Goal: Task Accomplishment & Management: Use online tool/utility

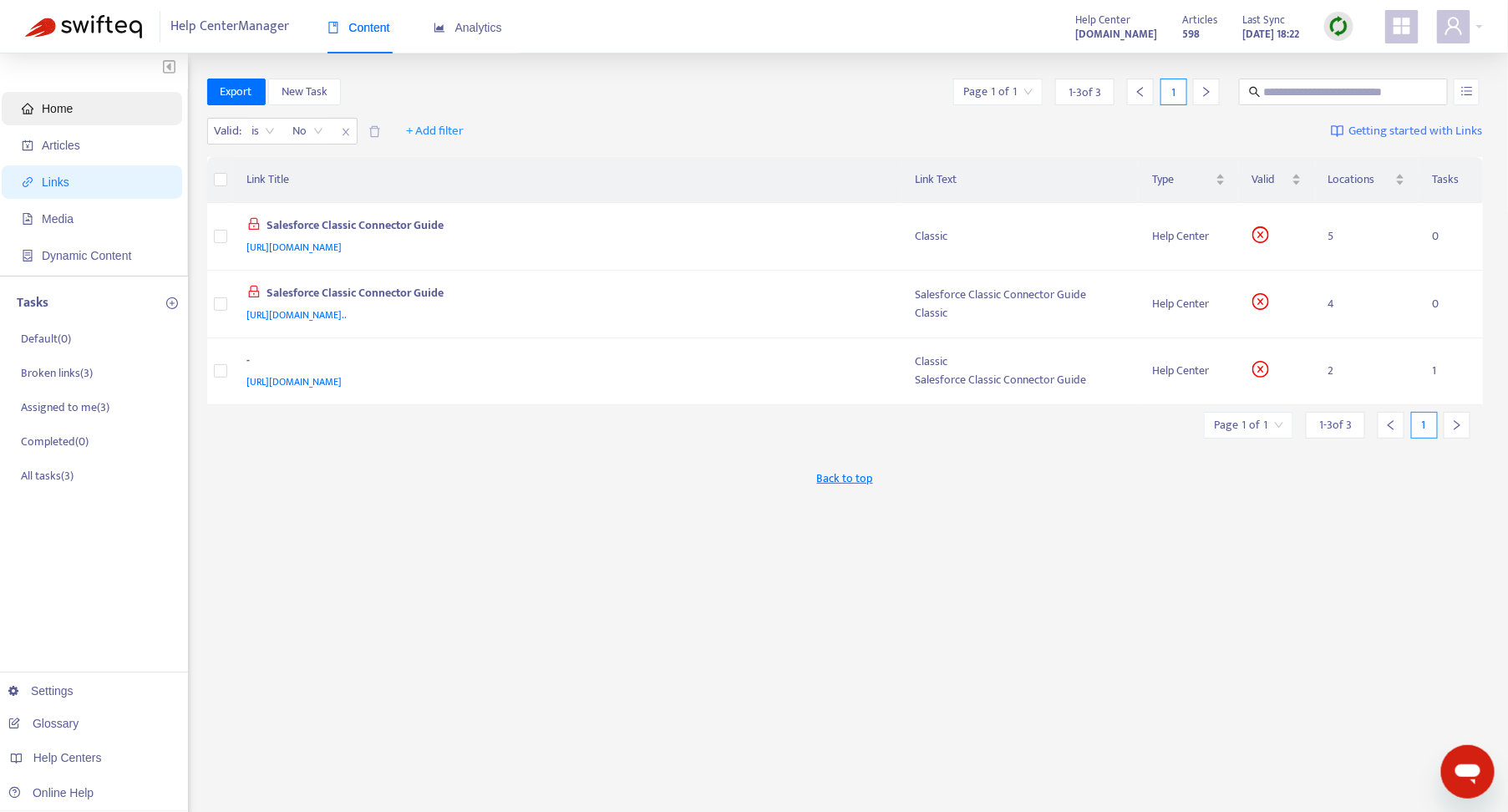
click at [97, 106] on span "Home" at bounding box center [95, 108] width 147 height 33
